Goal: Navigation & Orientation: Find specific page/section

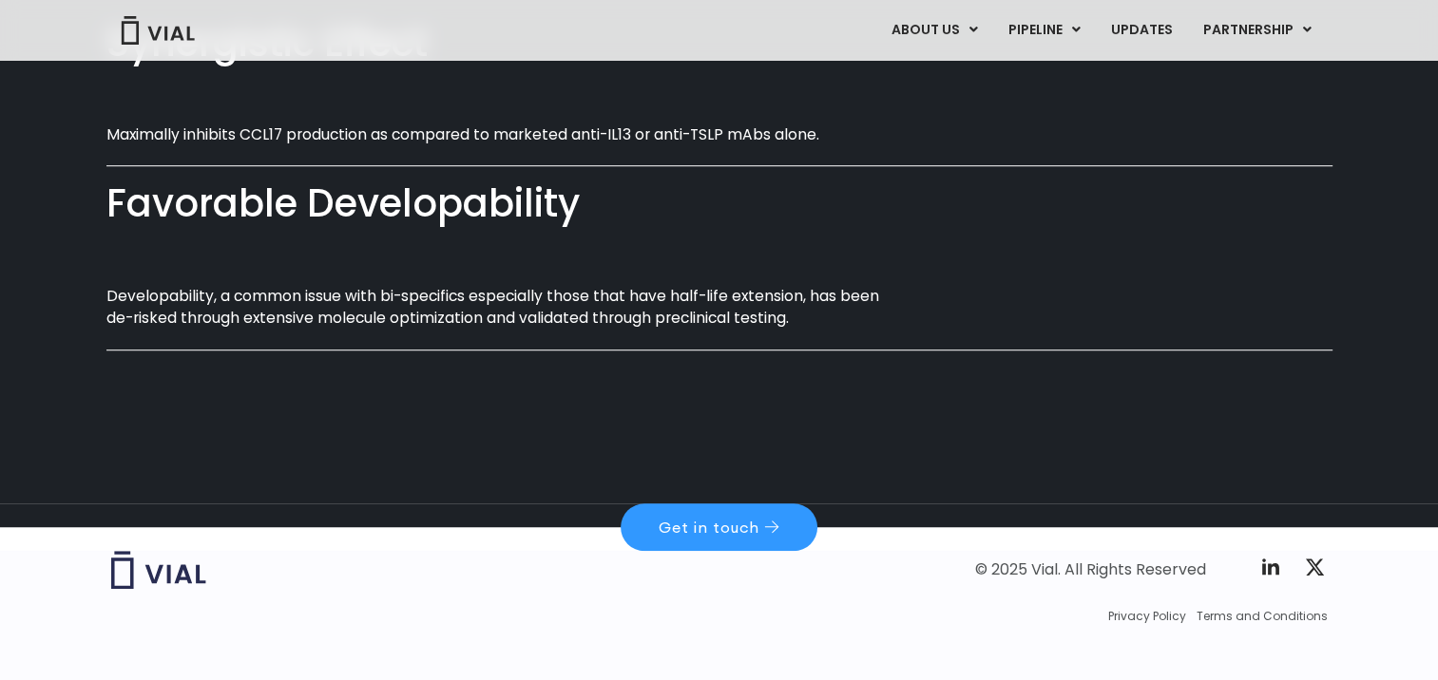
scroll to position [1209, 0]
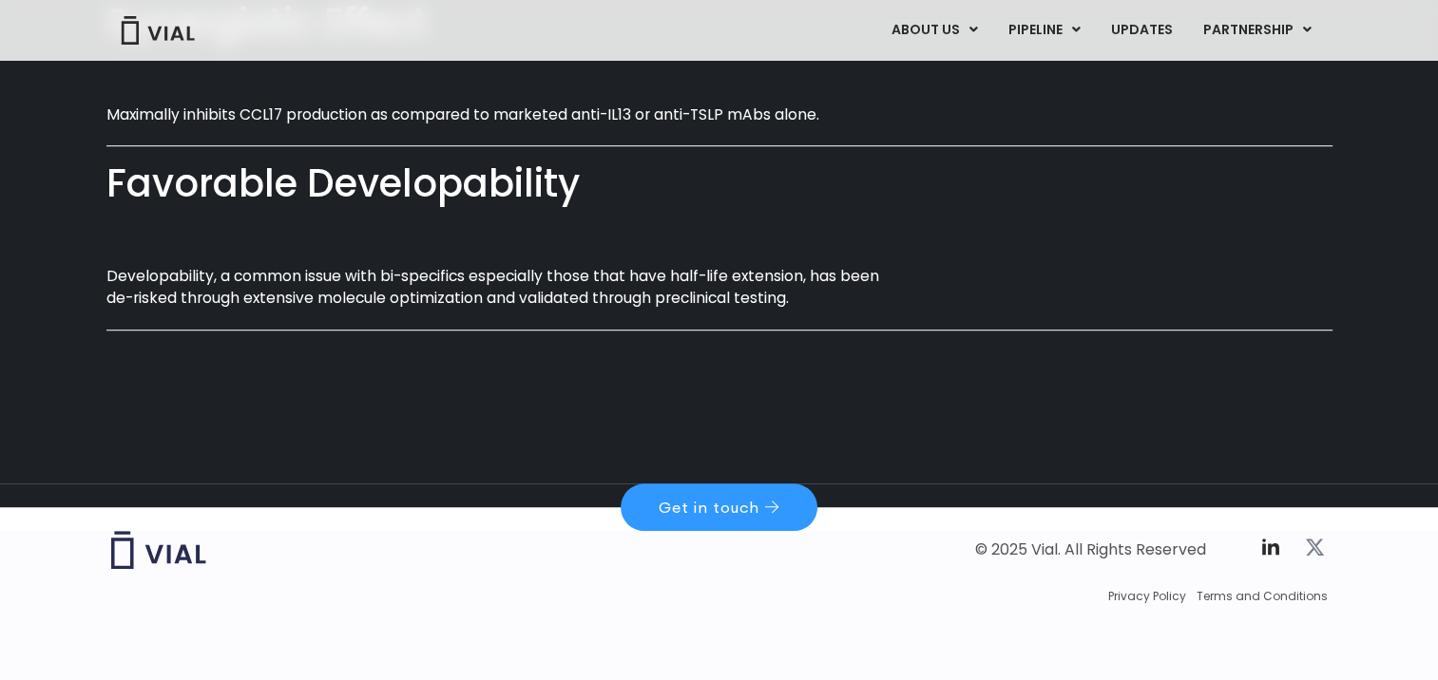
click at [1315, 543] on icon at bounding box center [1314, 548] width 18 height 16
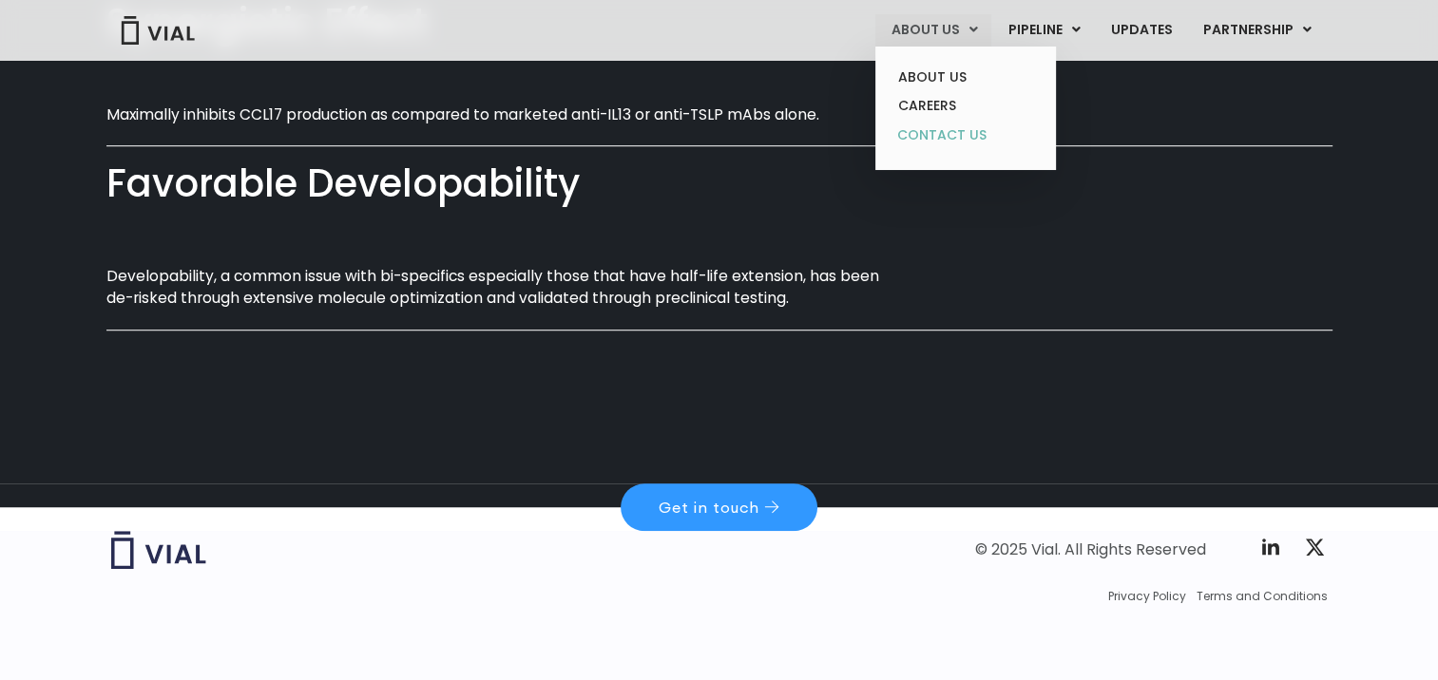
click at [962, 140] on link "CONTACT US" at bounding box center [965, 136] width 166 height 30
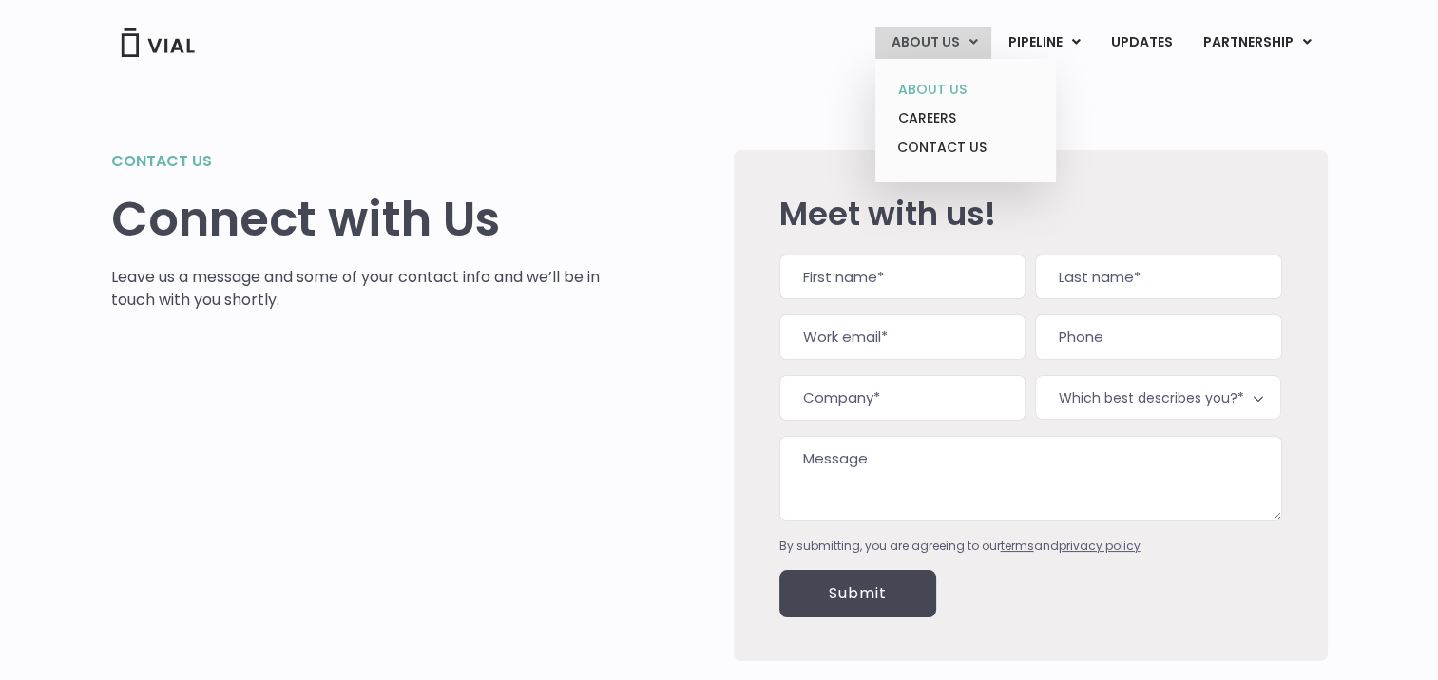
click at [954, 87] on link "ABOUT US" at bounding box center [965, 89] width 166 height 29
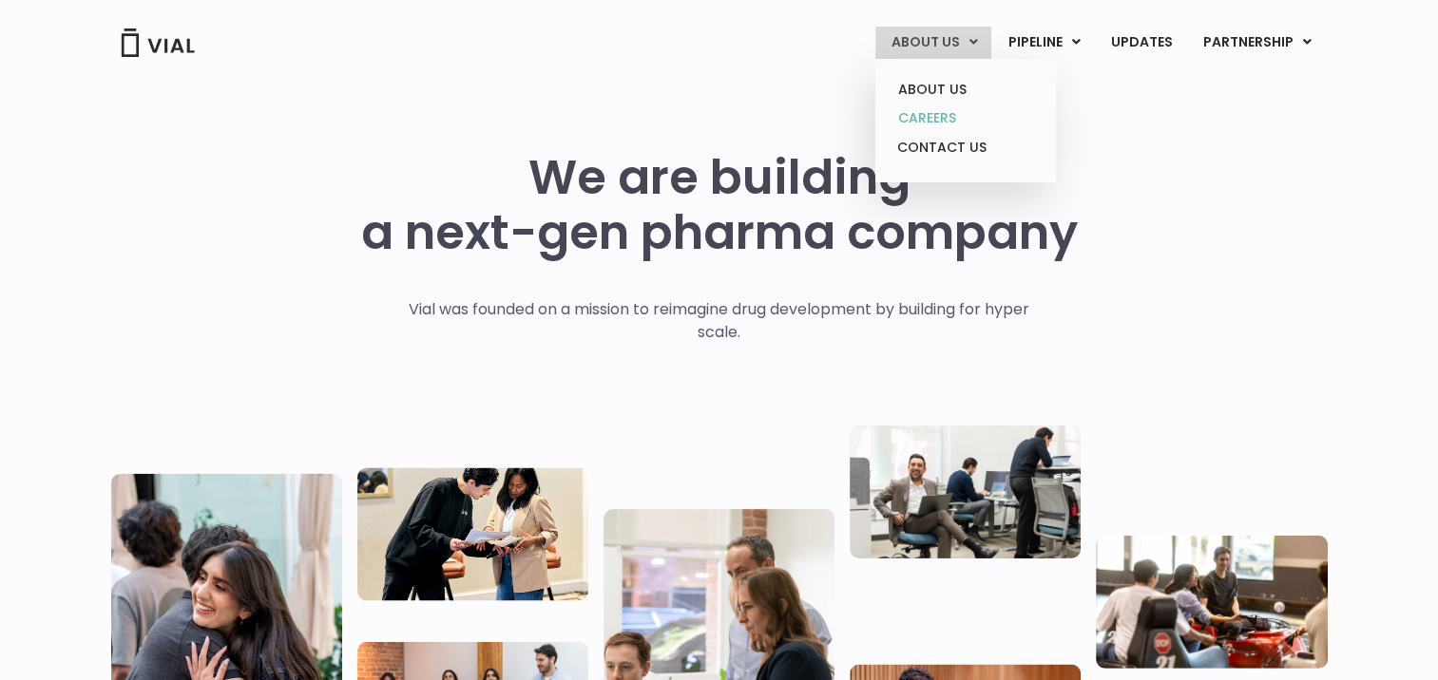
click at [949, 116] on link "CAREERS" at bounding box center [965, 118] width 166 height 29
